Goal: Communication & Community: Answer question/provide support

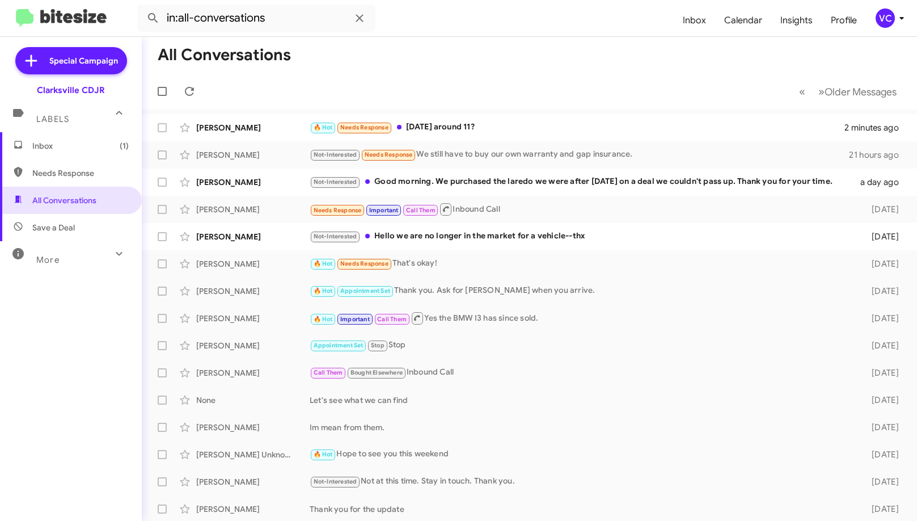
click at [580, 59] on mat-toolbar-row "All Conversations" at bounding box center [529, 55] width 775 height 36
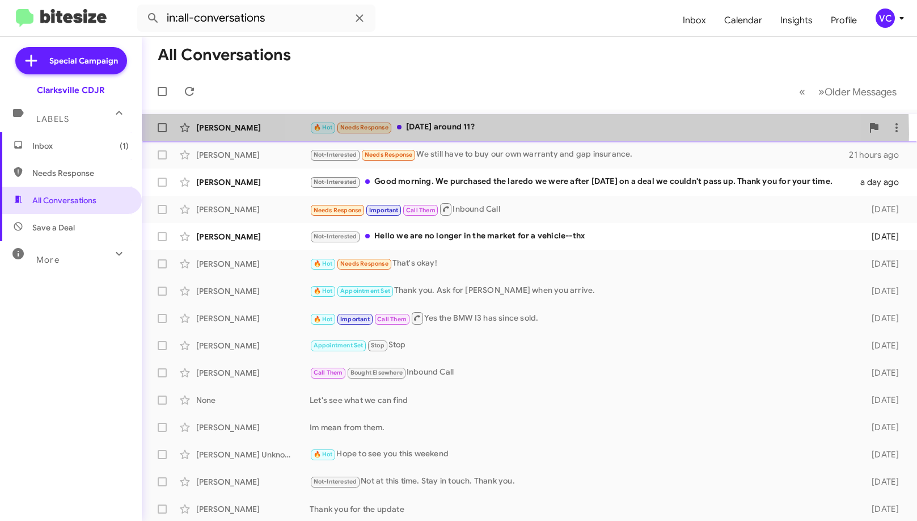
click at [525, 134] on div "🔥 Hot Needs Response [DATE] around 11?" at bounding box center [586, 127] width 553 height 13
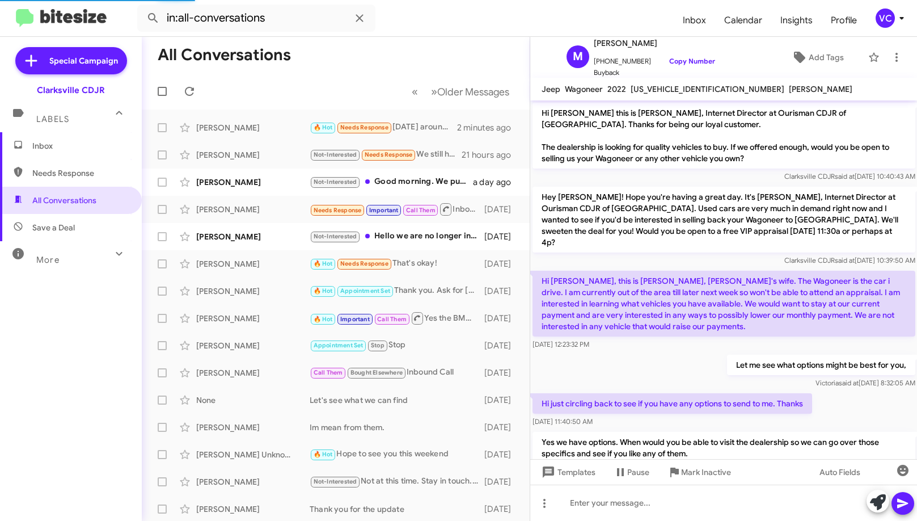
scroll to position [267, 0]
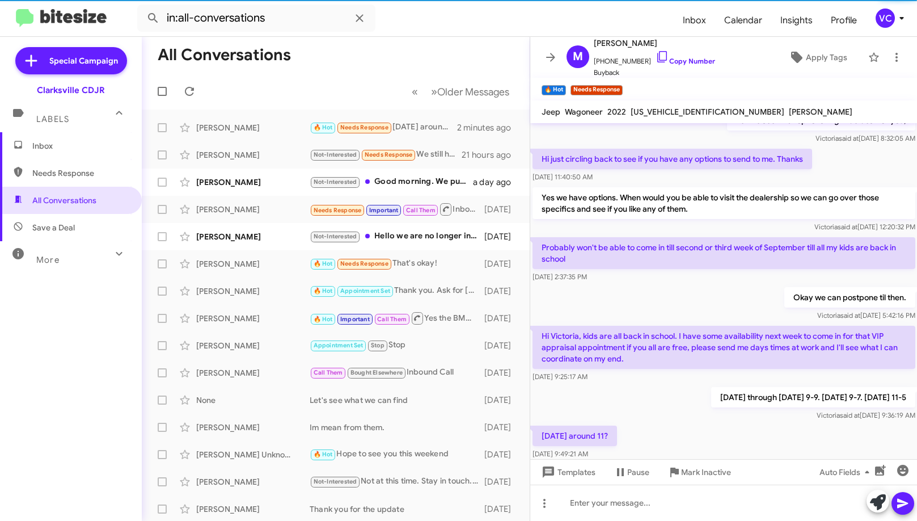
click at [703, 428] on div "[DATE] around 11? [DATE] 9:49:21 AM" at bounding box center [723, 442] width 387 height 39
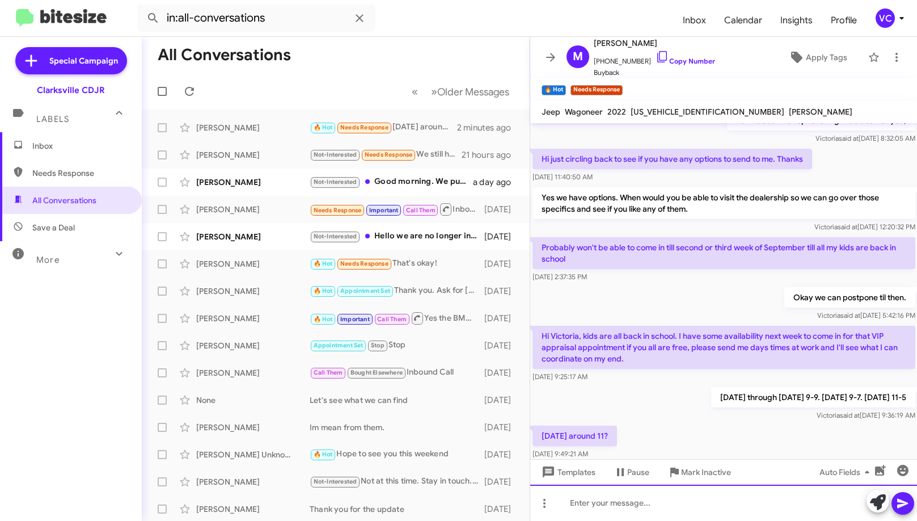
click at [669, 504] on div at bounding box center [723, 502] width 387 height 36
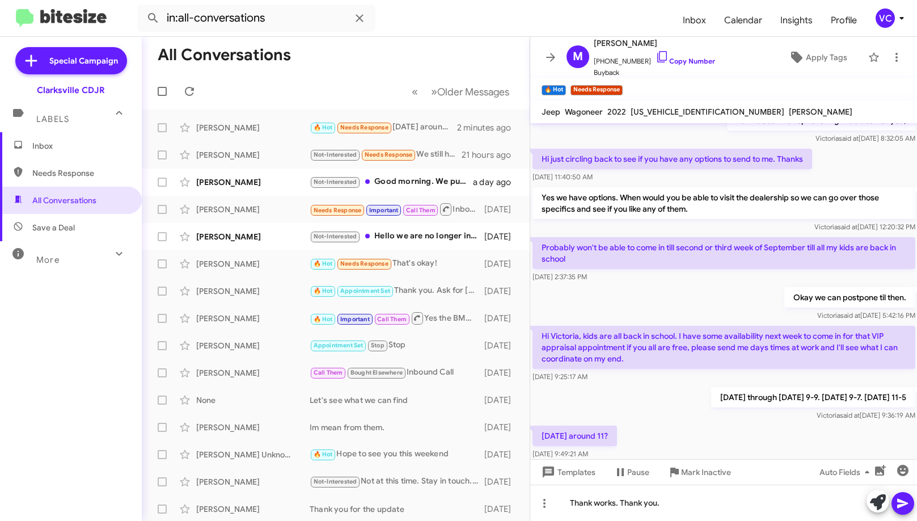
click at [903, 511] on span at bounding box center [903, 503] width 14 height 23
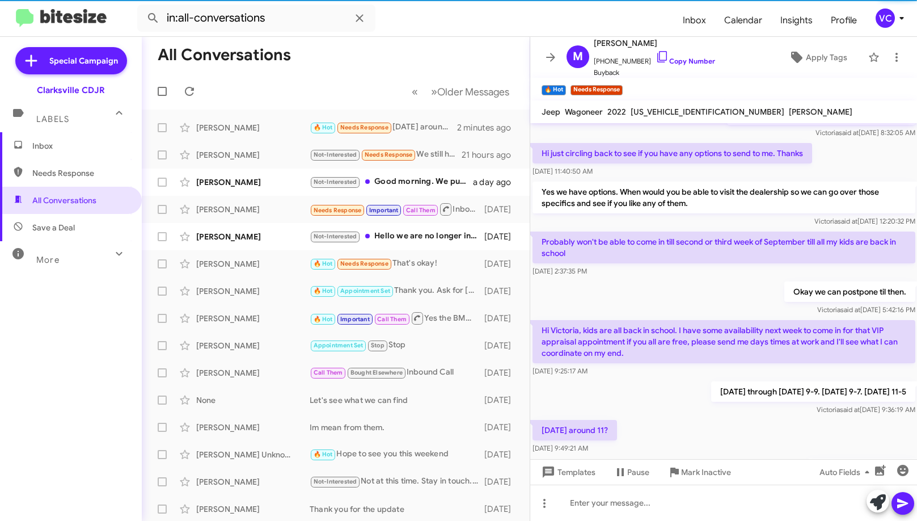
click at [704, 417] on div "[DATE] around 11? [DATE] 9:49:21 AM" at bounding box center [723, 436] width 387 height 39
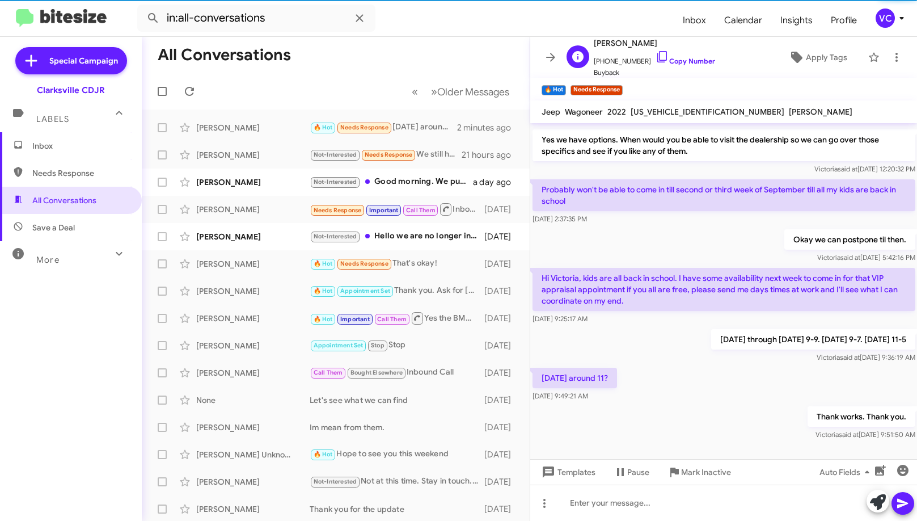
scroll to position [331, 0]
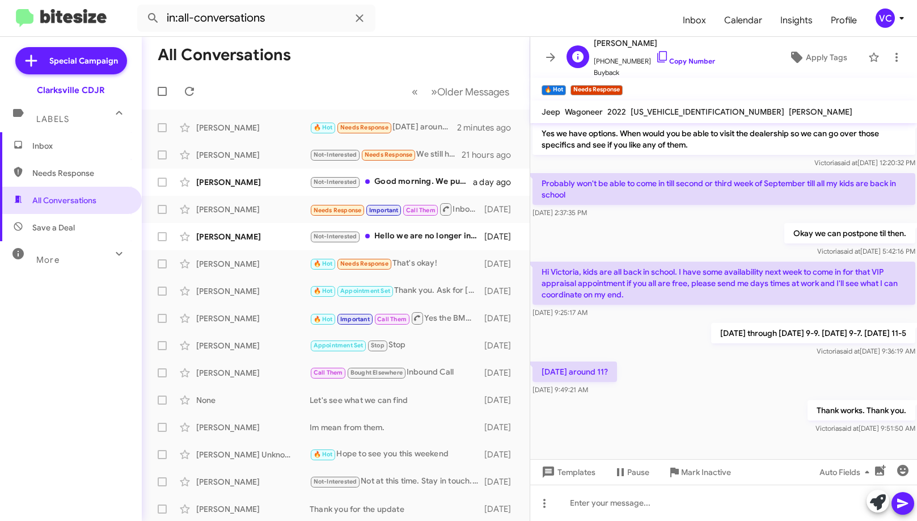
click at [679, 56] on span "[PHONE_NUMBER] Copy Number" at bounding box center [654, 58] width 121 height 17
click at [682, 64] on link "Copy Number" at bounding box center [686, 61] width 60 height 9
click at [285, 16] on input "in:all-conversations" at bounding box center [256, 18] width 238 height 27
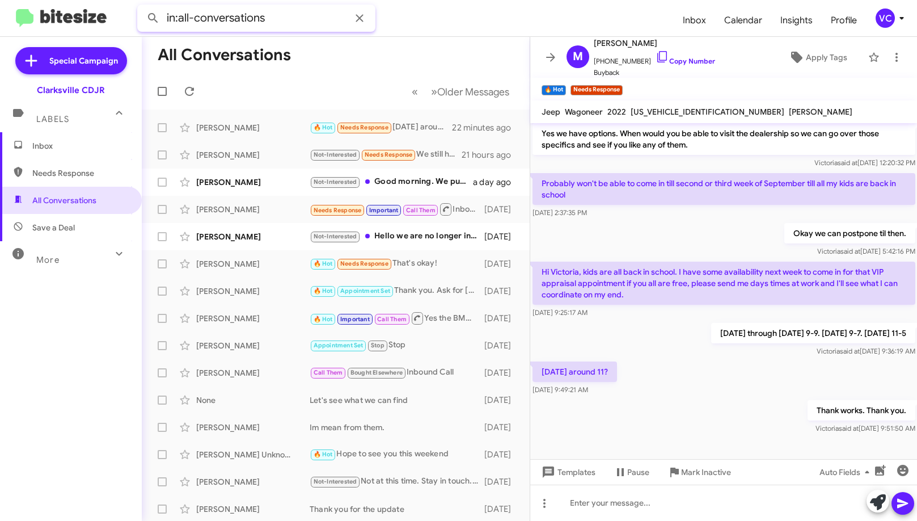
click at [285, 16] on input "in:all-conversations" at bounding box center [256, 18] width 238 height 27
paste input "[PERSON_NAME]"
click at [142, 7] on button at bounding box center [153, 18] width 23 height 23
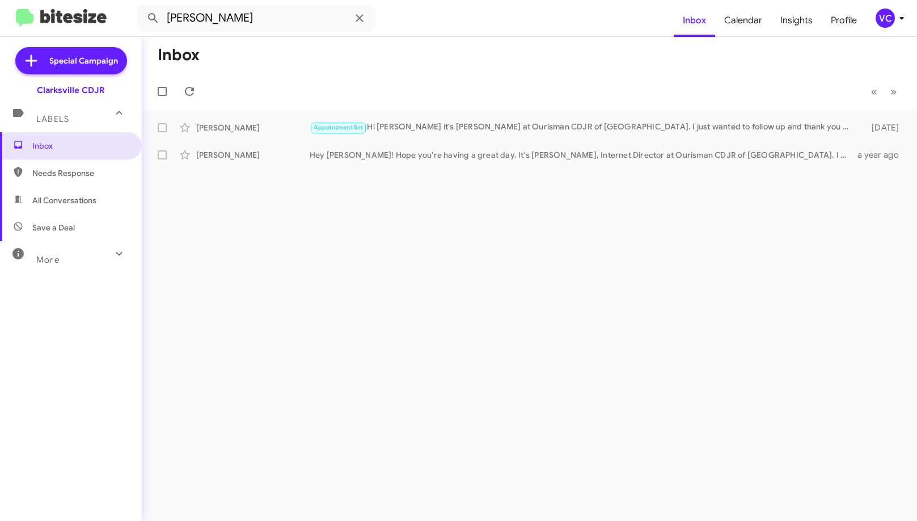
click at [370, 70] on mat-toolbar-row "Inbox" at bounding box center [529, 55] width 775 height 36
click at [573, 85] on mat-toolbar-row "« Previous » Next" at bounding box center [529, 91] width 775 height 36
click at [81, 178] on span "Needs Response" at bounding box center [80, 172] width 96 height 11
type input "in:needs-response"
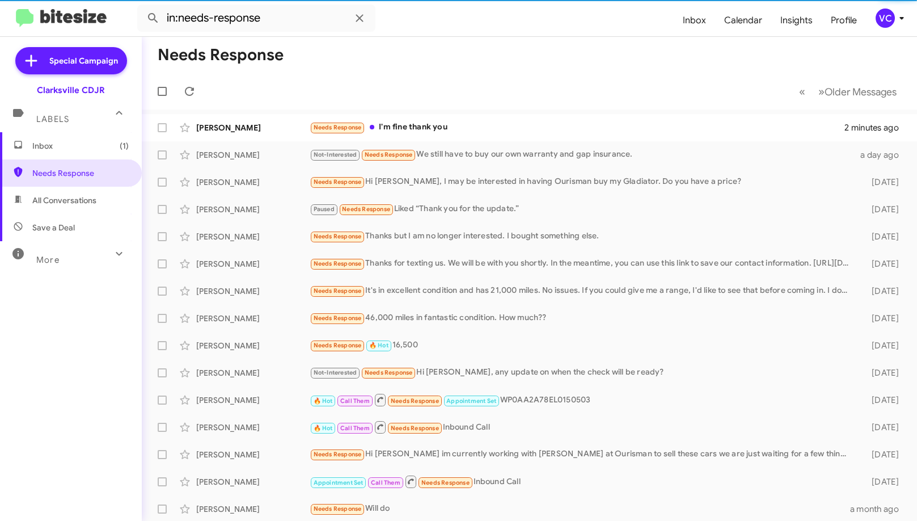
click at [552, 62] on mat-toolbar-row "Needs Response" at bounding box center [529, 55] width 775 height 36
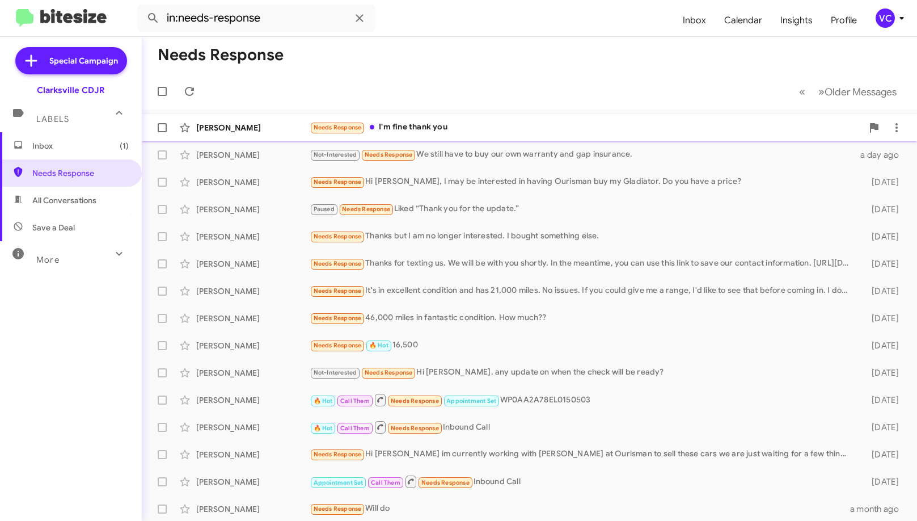
click at [464, 133] on div "Needs Response I'm fine thank you" at bounding box center [586, 127] width 553 height 13
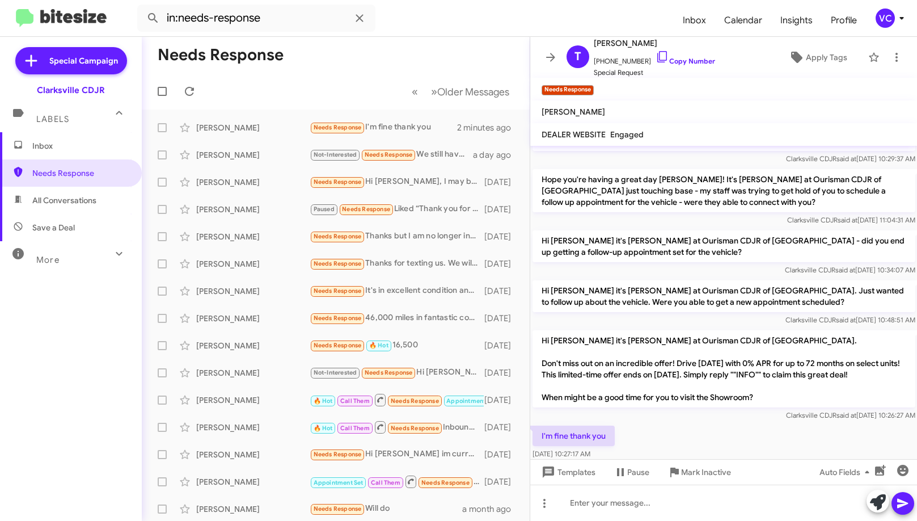
scroll to position [290, 0]
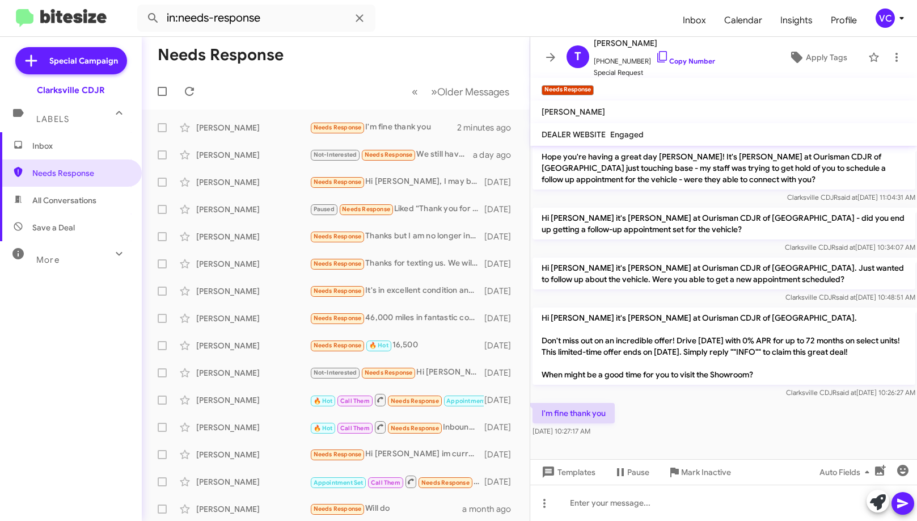
drag, startPoint x: 758, startPoint y: 453, endPoint x: 743, endPoint y: 387, distance: 67.4
click at [758, 451] on div at bounding box center [723, 454] width 387 height 31
click at [694, 65] on link "Copy Number" at bounding box center [686, 61] width 60 height 9
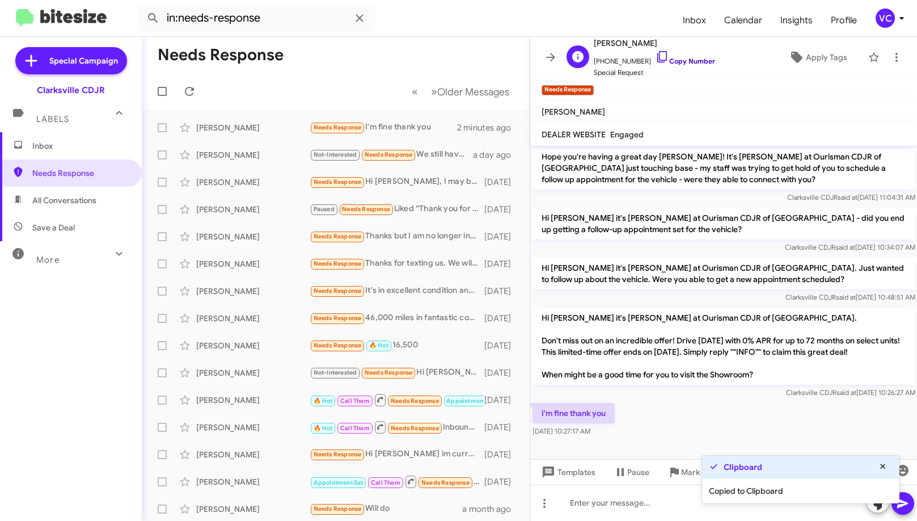
click at [695, 58] on link "Copy Number" at bounding box center [686, 61] width 60 height 9
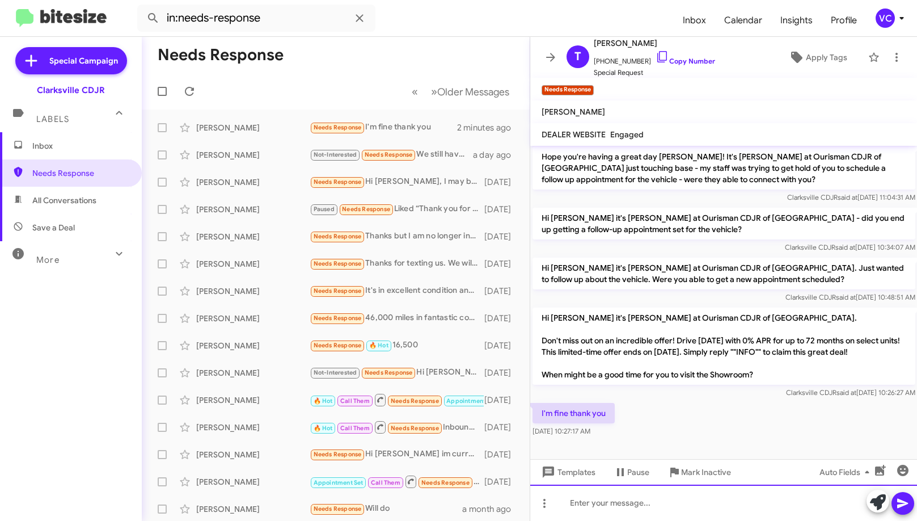
click at [581, 509] on div at bounding box center [723, 502] width 387 height 36
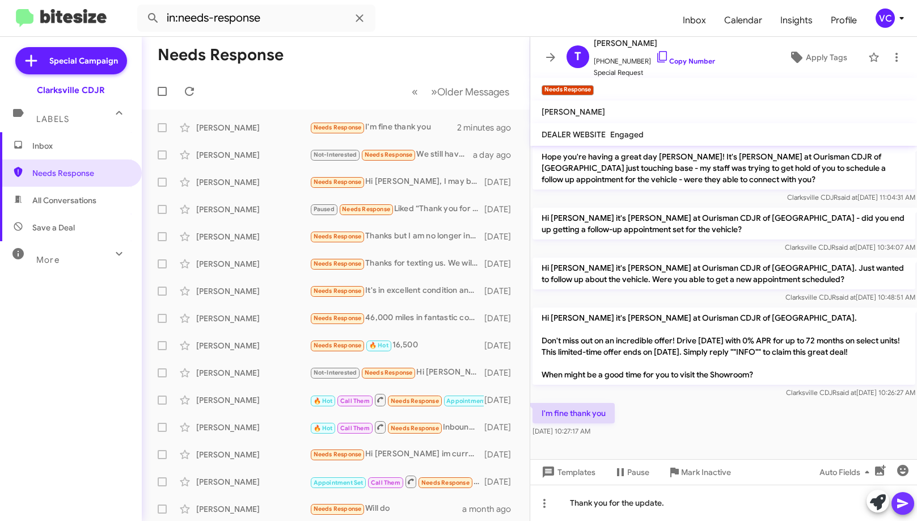
drag, startPoint x: 898, startPoint y: 505, endPoint x: 676, endPoint y: 412, distance: 241.2
click at [898, 506] on icon at bounding box center [902, 504] width 11 height 10
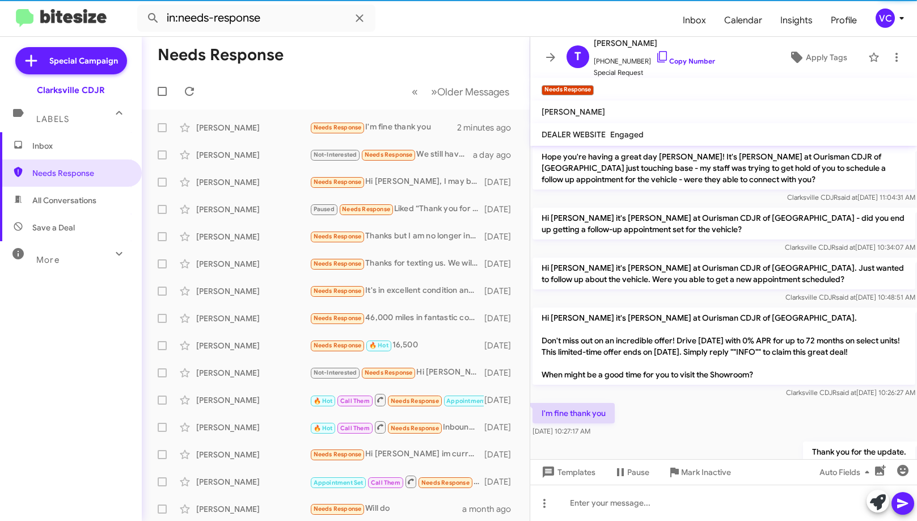
scroll to position [0, 0]
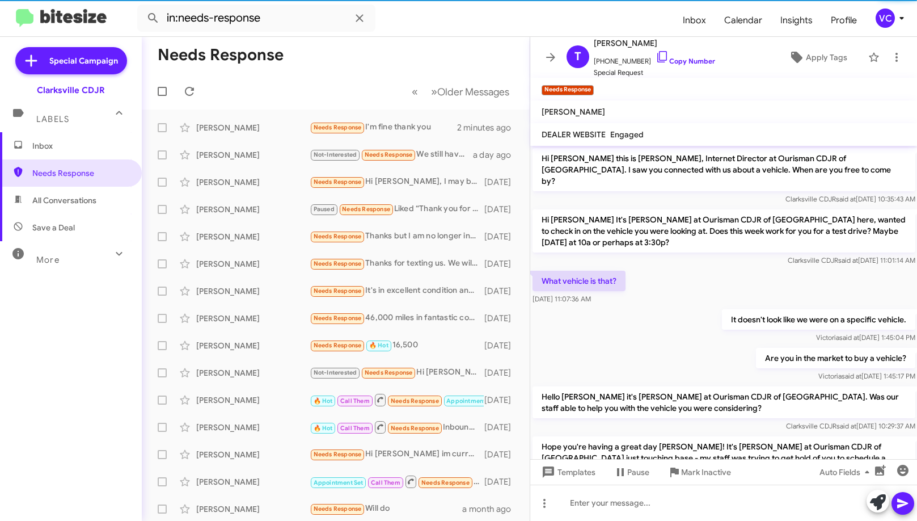
click at [674, 420] on div "Clarksville CDJR said at [DATE] 10:29:37 AM" at bounding box center [724, 425] width 383 height 11
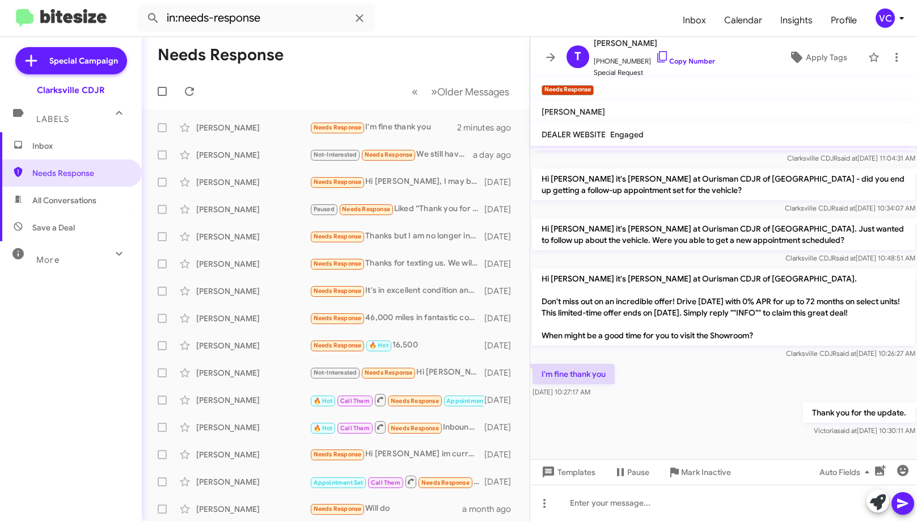
scroll to position [331, 0]
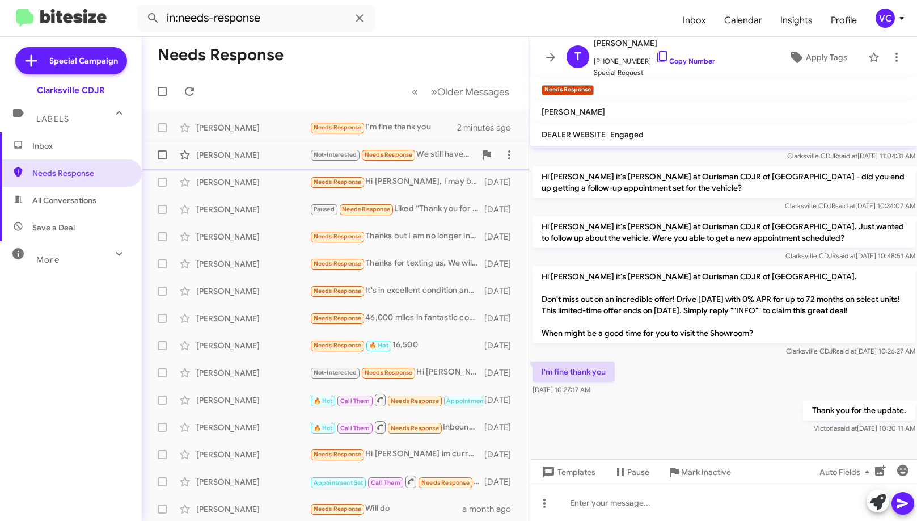
click at [280, 154] on div "[PERSON_NAME]" at bounding box center [252, 154] width 113 height 11
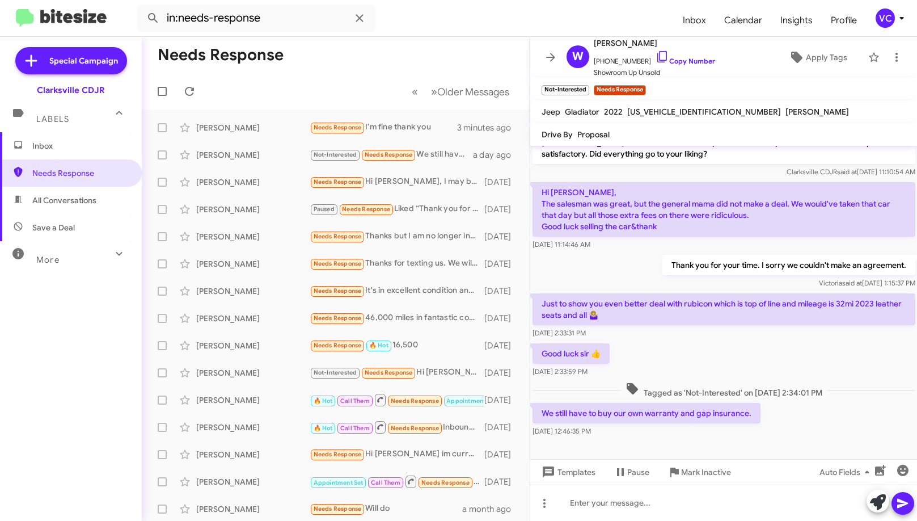
click at [826, 339] on div "Just to show you even better deal with rubicon which is top of line and mileage…" at bounding box center [723, 316] width 387 height 50
drag, startPoint x: 823, startPoint y: 356, endPoint x: 838, endPoint y: 351, distance: 16.3
click at [825, 356] on div "Good luck sir 👍 [DATE] 2:33:59 PM" at bounding box center [723, 360] width 387 height 39
drag, startPoint x: 595, startPoint y: 315, endPoint x: 823, endPoint y: 325, distance: 228.2
click at [805, 315] on p "Just to show you even better deal with rubicon which is top of line and mileage…" at bounding box center [724, 309] width 383 height 32
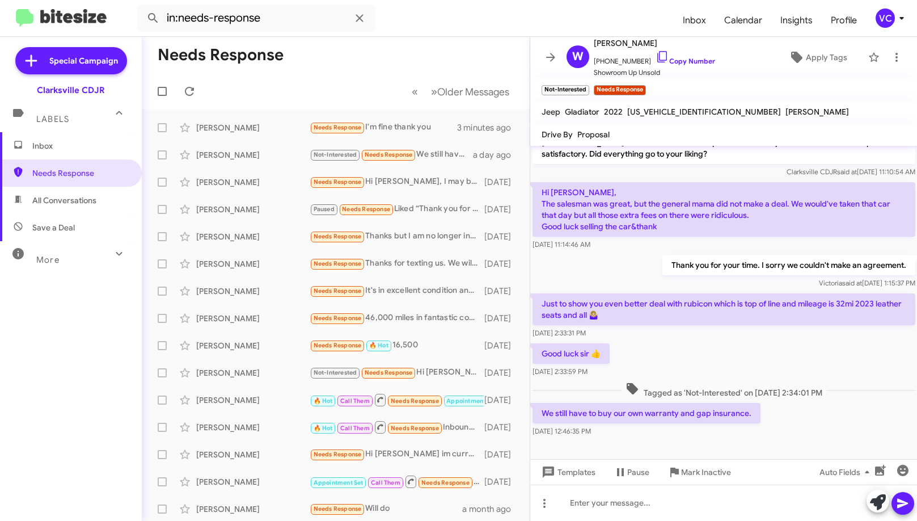
click at [826, 356] on div "Good luck sir 👍 [DATE] 2:33:59 PM" at bounding box center [723, 360] width 387 height 39
click at [759, 361] on div "Good luck sir 👍 [DATE] 2:33:59 PM" at bounding box center [723, 360] width 387 height 39
click at [759, 362] on div "Good luck sir 👍 [DATE] 2:33:59 PM" at bounding box center [723, 360] width 387 height 39
click at [716, 356] on div "Good luck sir 👍 [DATE] 2:33:59 PM" at bounding box center [723, 360] width 387 height 39
click at [717, 360] on div "Good luck sir 👍 [DATE] 2:33:59 PM" at bounding box center [723, 360] width 387 height 39
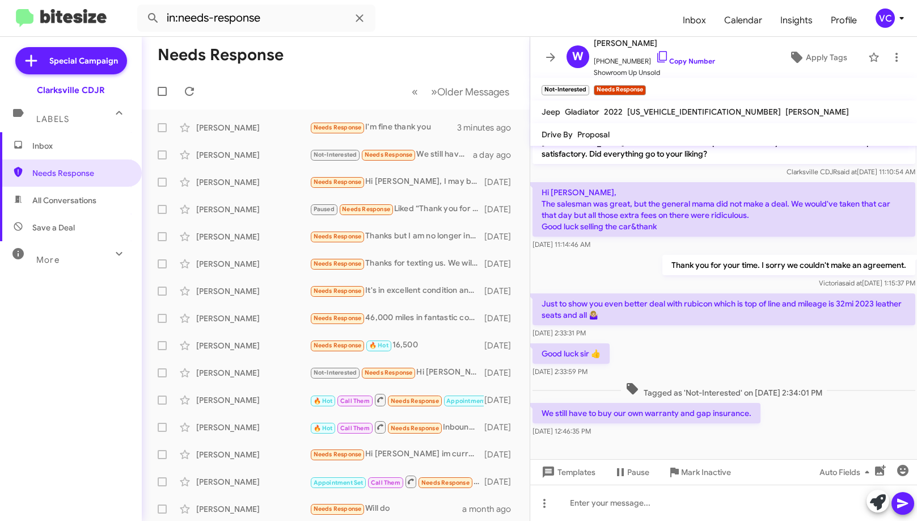
click at [717, 361] on div "Good luck sir 👍 [DATE] 2:33:59 PM" at bounding box center [723, 360] width 387 height 39
drag, startPoint x: 714, startPoint y: 362, endPoint x: 673, endPoint y: 336, distance: 49.2
click at [713, 362] on div "Good luck sir 👍 [DATE] 2:33:59 PM" at bounding box center [723, 360] width 387 height 39
click at [617, 259] on div "Thank you for your time. I sorry we couldn't make an agreement. [PERSON_NAME] s…" at bounding box center [723, 271] width 387 height 39
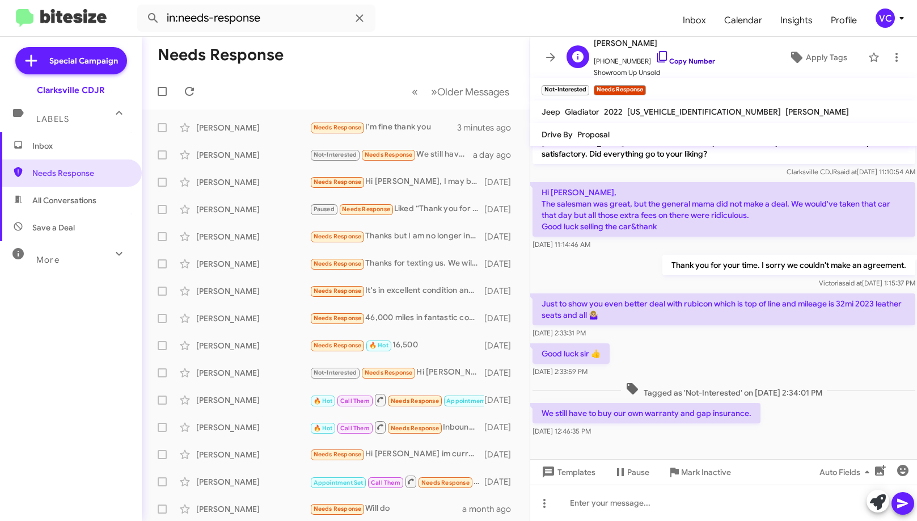
click at [691, 64] on link "Copy Number" at bounding box center [686, 61] width 60 height 9
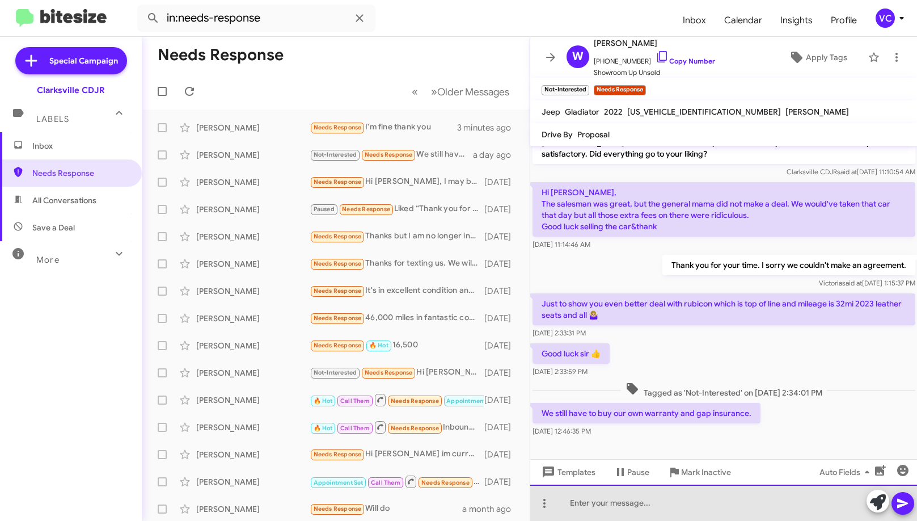
click at [689, 512] on div at bounding box center [723, 502] width 387 height 36
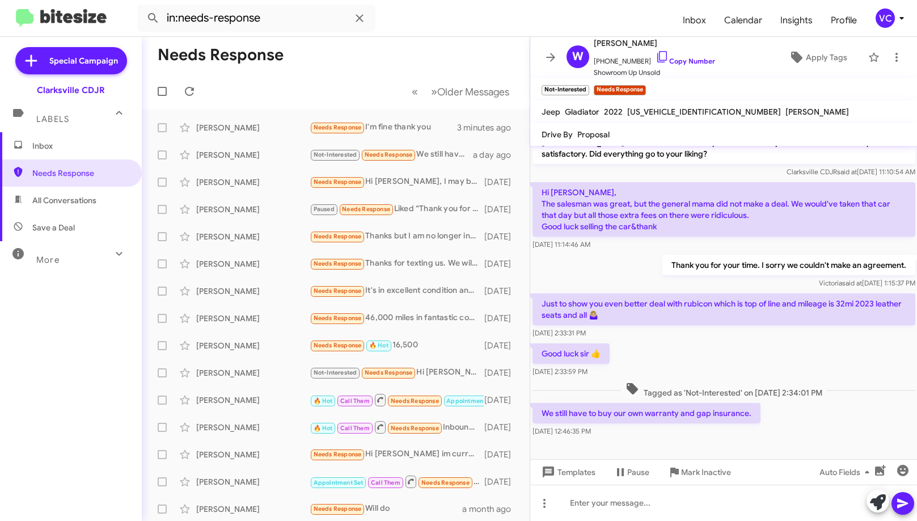
click at [811, 406] on div "We still have to buy our own warranty and gap insurance. [DATE] 12:46:35 PM" at bounding box center [723, 419] width 387 height 39
click at [771, 322] on p "Just to show you even better deal with rubicon which is top of line and mileage…" at bounding box center [724, 309] width 383 height 32
click at [649, 86] on span "×" at bounding box center [644, 85] width 9 height 14
click at [223, 186] on div "[PERSON_NAME]" at bounding box center [252, 181] width 113 height 11
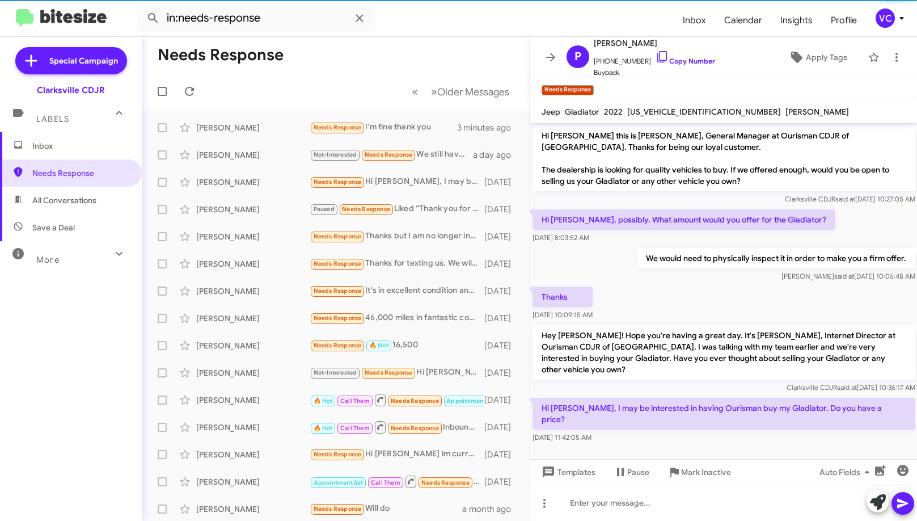
click at [716, 421] on div "Hi [PERSON_NAME], I may be interested in having Ourisman buy my Gladiator. Do y…" at bounding box center [723, 420] width 387 height 50
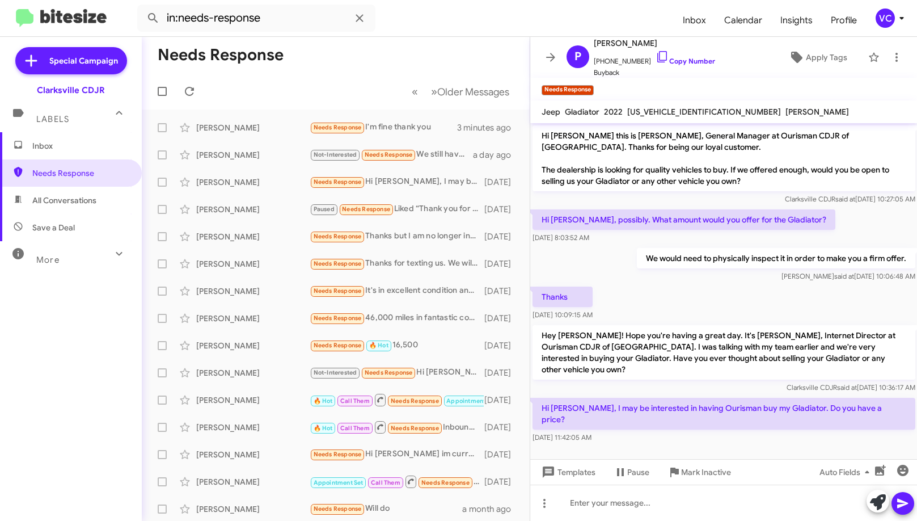
click at [744, 285] on div "Thanks [DATE] 10:09:15 AM" at bounding box center [723, 303] width 387 height 39
click at [766, 432] on div "[DATE] 11:42:05 AM" at bounding box center [724, 437] width 383 height 11
click at [774, 445] on div at bounding box center [723, 453] width 387 height 17
click at [775, 445] on div at bounding box center [723, 453] width 387 height 17
click at [758, 283] on div "We would need to physically inspect it in order to make you a firm offer. [PERS…" at bounding box center [723, 265] width 387 height 39
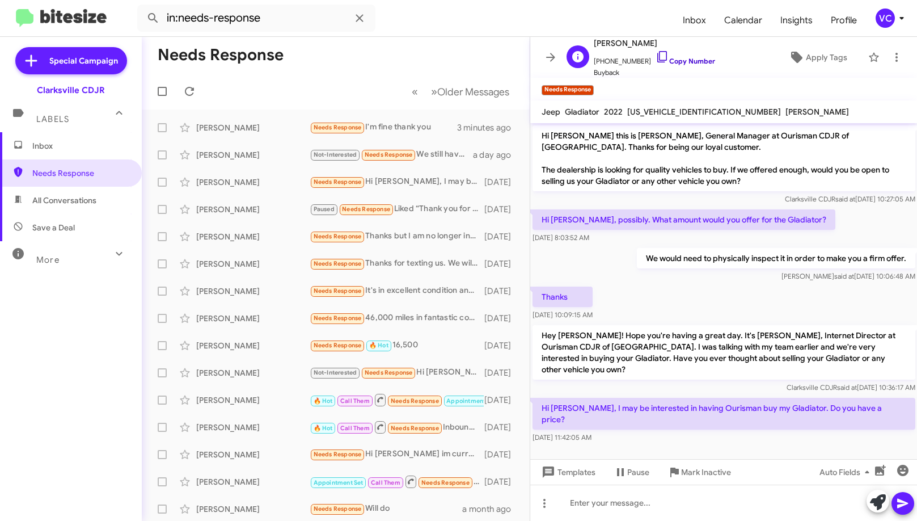
click at [692, 57] on link "Copy Number" at bounding box center [686, 61] width 60 height 9
click at [688, 110] on span "[US_VEHICLE_IDENTIFICATION_NUMBER]" at bounding box center [704, 112] width 154 height 10
copy span "[US_VEHICLE_IDENTIFICATION_NUMBER]"
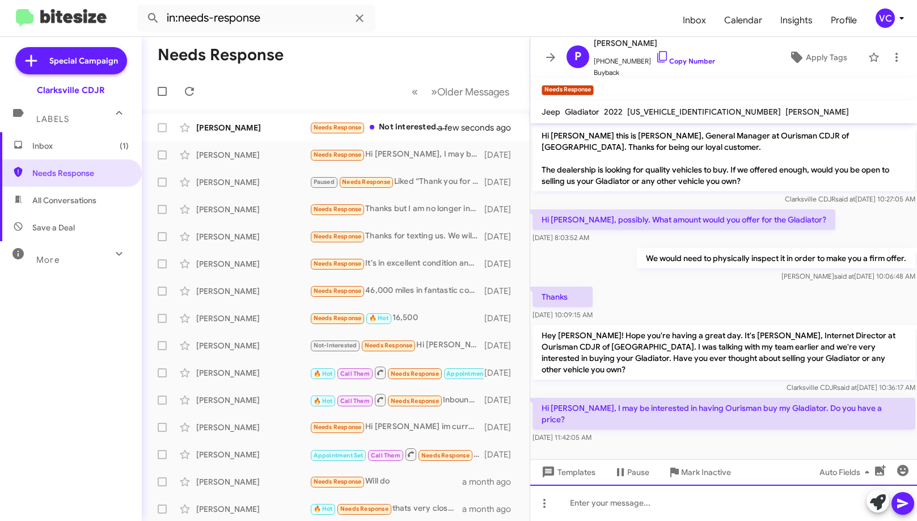
click at [655, 508] on div at bounding box center [723, 502] width 387 height 36
click at [711, 510] on div "Between" at bounding box center [723, 502] width 387 height 36
click at [662, 502] on div "Between 27,8 and 31K. sit unseen." at bounding box center [723, 502] width 387 height 36
click at [739, 505] on div "Between 27,8 and 31K. site unseen." at bounding box center [723, 502] width 387 height 36
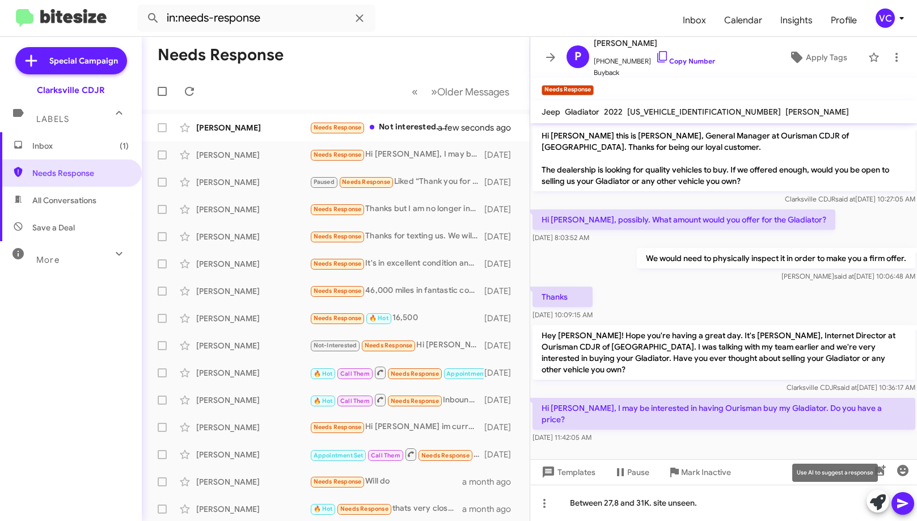
click at [897, 507] on button at bounding box center [903, 503] width 23 height 23
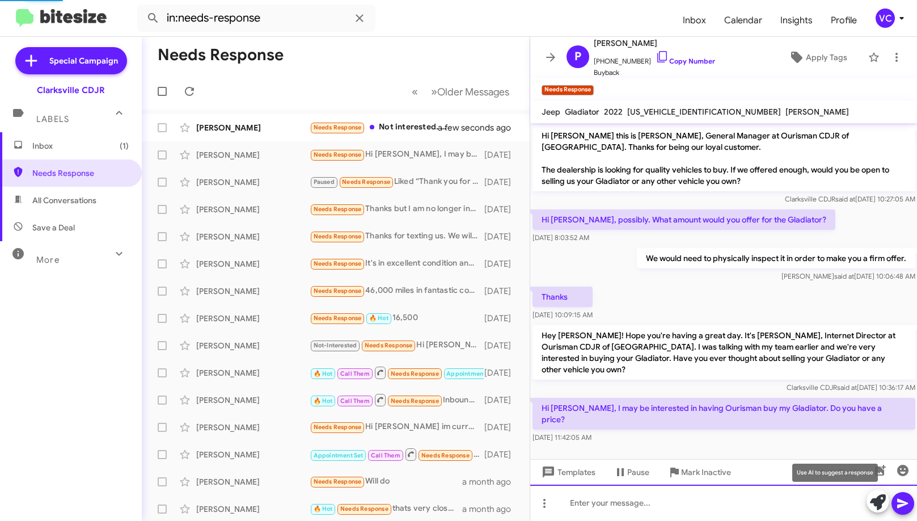
scroll to position [22, 0]
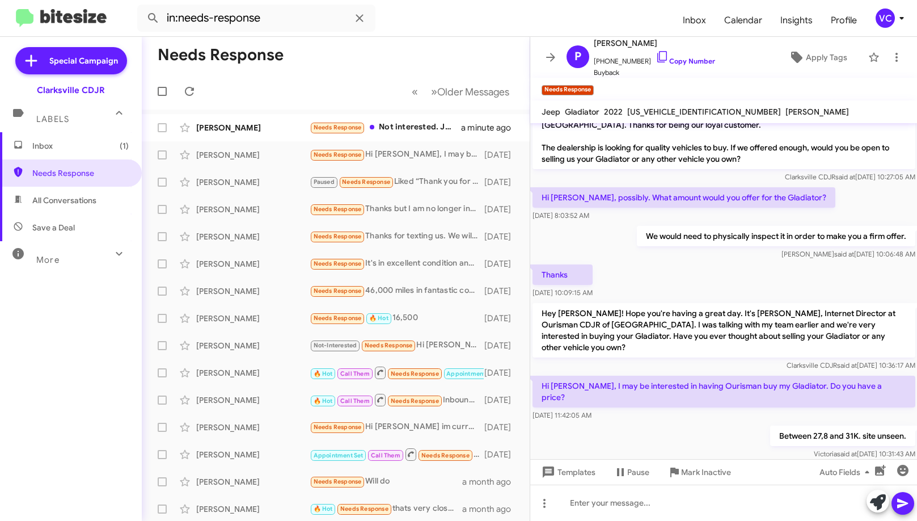
click at [708, 400] on div "Hi [PERSON_NAME], I may be interested in having Ourisman buy my Gladiator. Do y…" at bounding box center [723, 398] width 387 height 50
click at [734, 272] on div "Thanks [DATE] 10:09:15 AM" at bounding box center [723, 281] width 387 height 39
click at [269, 111] on mat-action-list "[PERSON_NAME] Needs Response Not interested. Just want out the door pricing a m…" at bounding box center [336, 383] width 388 height 549
click at [192, 91] on icon at bounding box center [189, 91] width 9 height 9
click at [500, 42] on mat-toolbar-row "Needs Response" at bounding box center [336, 55] width 388 height 36
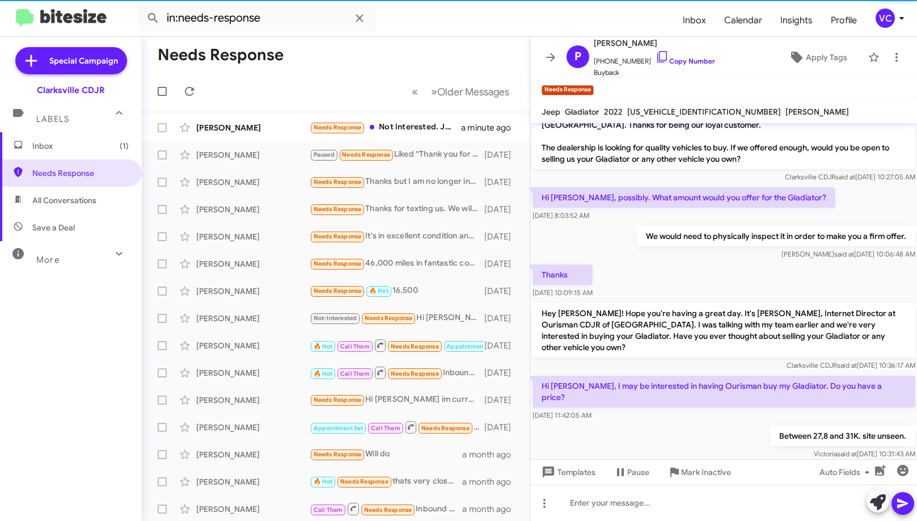
click at [493, 26] on form "in:needs-response" at bounding box center [405, 18] width 537 height 27
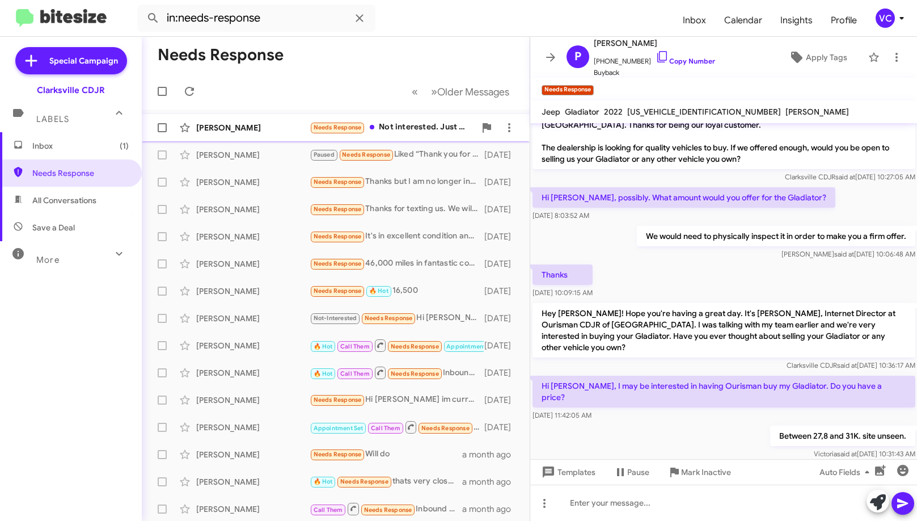
click at [268, 129] on div "[PERSON_NAME]" at bounding box center [252, 127] width 113 height 11
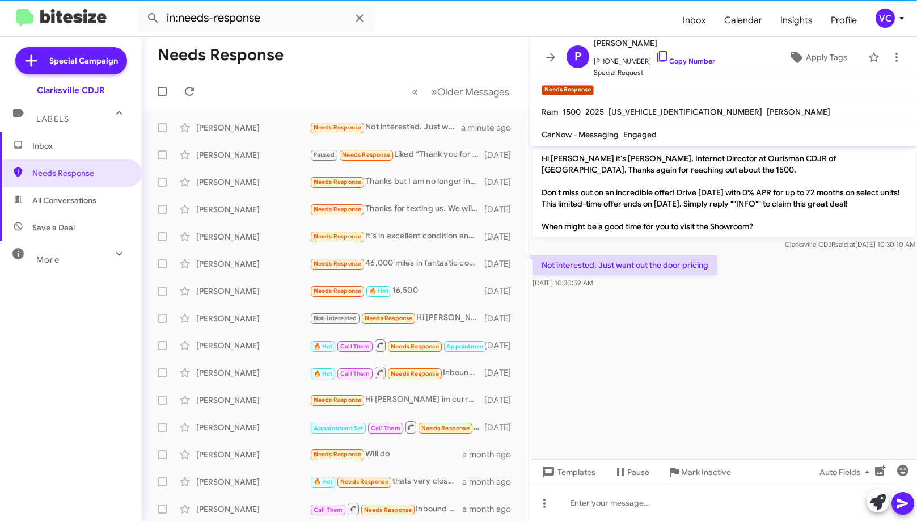
click at [768, 371] on cdk-virtual-scroll-viewport "Hi [PERSON_NAME] it's [PERSON_NAME], Internet Director at Ourisman CDJR of [GEO…" at bounding box center [723, 302] width 387 height 313
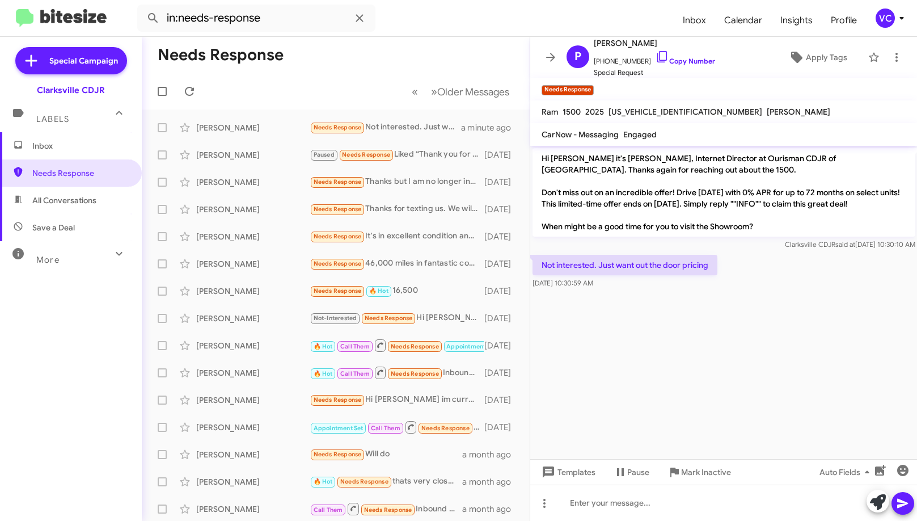
click at [797, 331] on cdk-virtual-scroll-viewport "Hi [PERSON_NAME] it's [PERSON_NAME], Internet Director at Ourisman CDJR of [GEO…" at bounding box center [723, 302] width 387 height 313
click at [700, 54] on span "[PHONE_NUMBER] Copy Number" at bounding box center [654, 58] width 121 height 17
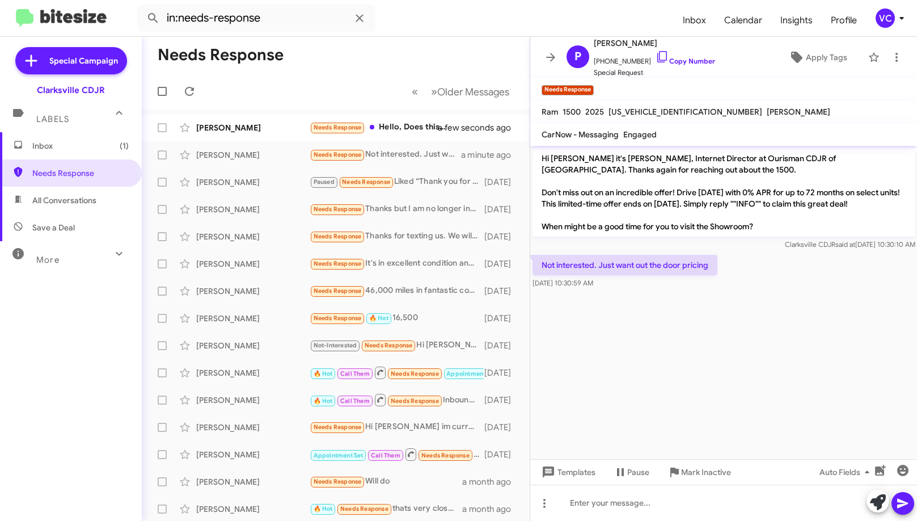
click at [824, 331] on cdk-virtual-scroll-viewport "Hi [PERSON_NAME] it's [PERSON_NAME], Internet Director at Ourisman CDJR of [GEO…" at bounding box center [723, 302] width 387 height 313
click at [668, 63] on link "Copy Number" at bounding box center [686, 61] width 60 height 9
click at [779, 366] on cdk-virtual-scroll-viewport "Hi [PERSON_NAME] it's [PERSON_NAME], Internet Director at Ourisman CDJR of [GEO…" at bounding box center [723, 302] width 387 height 313
click at [717, 381] on cdk-virtual-scroll-viewport "Hi [PERSON_NAME] it's [PERSON_NAME], Internet Director at Ourisman CDJR of [GEO…" at bounding box center [723, 302] width 387 height 313
click at [724, 370] on cdk-virtual-scroll-viewport "Hi [PERSON_NAME] it's [PERSON_NAME], Internet Director at Ourisman CDJR of [GEO…" at bounding box center [723, 302] width 387 height 313
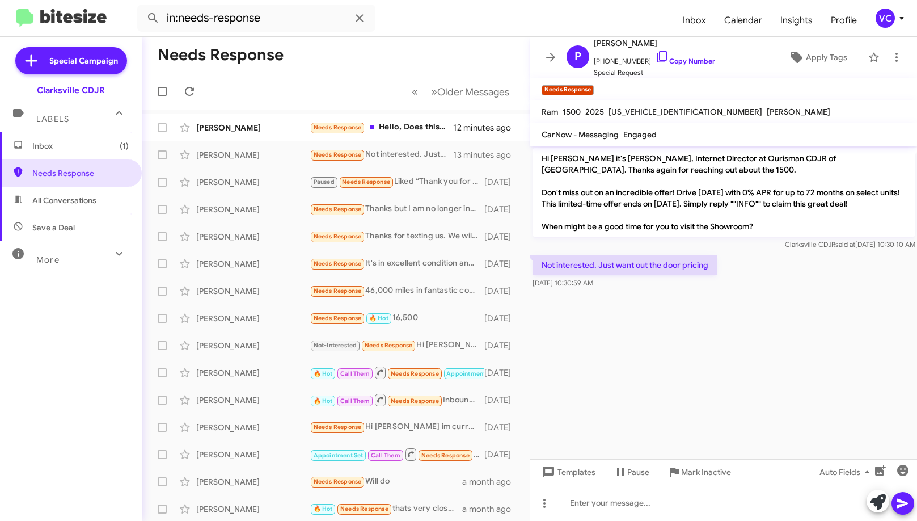
click at [732, 368] on cdk-virtual-scroll-viewport "Hi [PERSON_NAME] it's [PERSON_NAME], Internet Director at Ourisman CDJR of [GEO…" at bounding box center [723, 302] width 387 height 313
drag, startPoint x: 728, startPoint y: 369, endPoint x: 727, endPoint y: 362, distance: 6.9
click at [729, 371] on cdk-virtual-scroll-viewport "Hi [PERSON_NAME] it's [PERSON_NAME], Internet Director at Ourisman CDJR of [GEO…" at bounding box center [723, 302] width 387 height 313
click at [741, 374] on cdk-virtual-scroll-viewport "Hi [PERSON_NAME] it's [PERSON_NAME], Internet Director at Ourisman CDJR of [GEO…" at bounding box center [723, 302] width 387 height 313
click at [742, 374] on cdk-virtual-scroll-viewport "Hi [PERSON_NAME] it's [PERSON_NAME], Internet Director at Ourisman CDJR of [GEO…" at bounding box center [723, 302] width 387 height 313
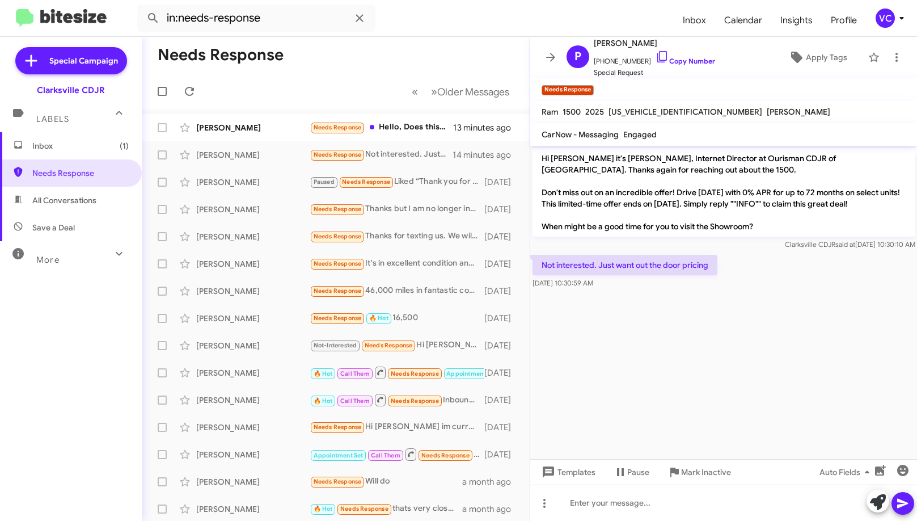
click at [729, 366] on cdk-virtual-scroll-viewport "Hi [PERSON_NAME] it's [PERSON_NAME], Internet Director at Ourisman CDJR of [GEO…" at bounding box center [723, 302] width 387 height 313
click at [355, 64] on mat-toolbar-row "Needs Response" at bounding box center [336, 55] width 388 height 36
